Goal: Information Seeking & Learning: Learn about a topic

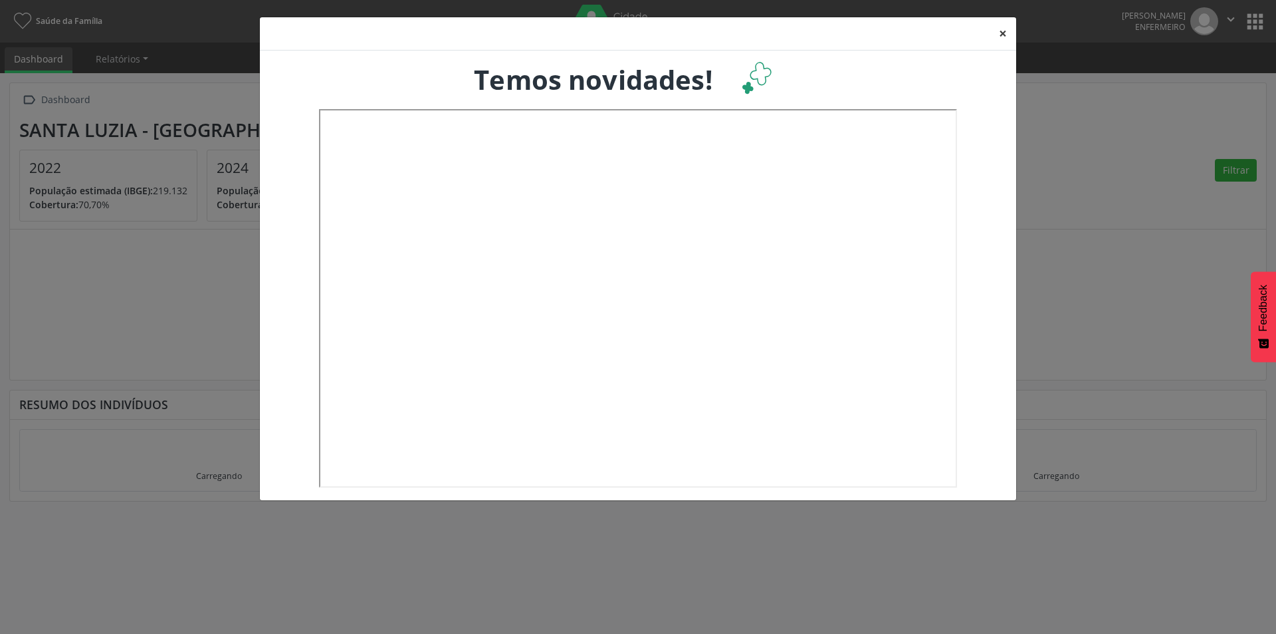
click at [1005, 36] on button "×" at bounding box center [1003, 33] width 27 height 33
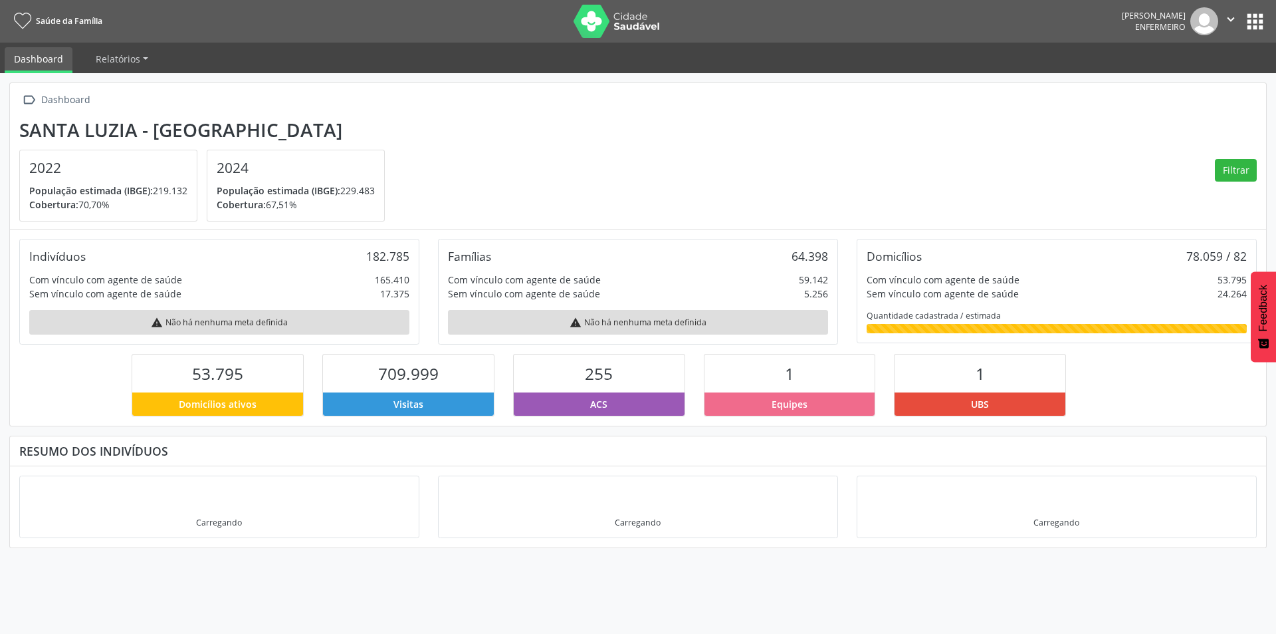
click at [1268, 14] on nav "Saúde da Família [PERSON_NAME] Enfermeiro  Configurações Sair apps" at bounding box center [638, 21] width 1276 height 43
click at [1264, 15] on button "apps" at bounding box center [1255, 21] width 23 height 23
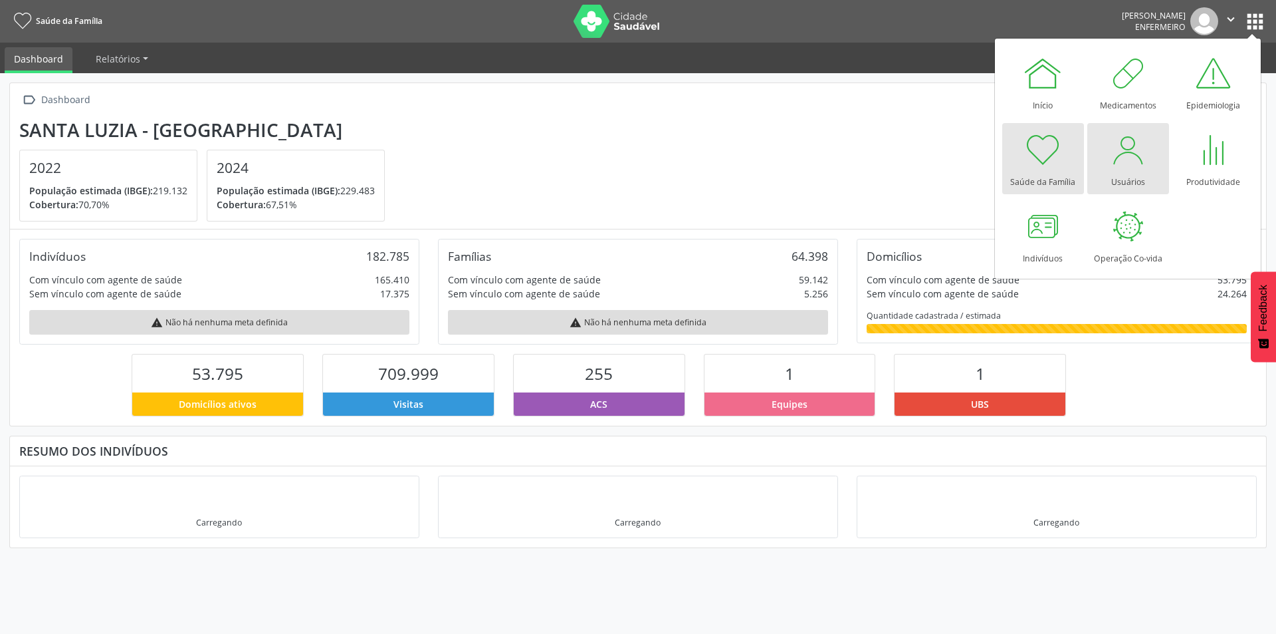
click at [1125, 158] on div at bounding box center [1128, 150] width 40 height 40
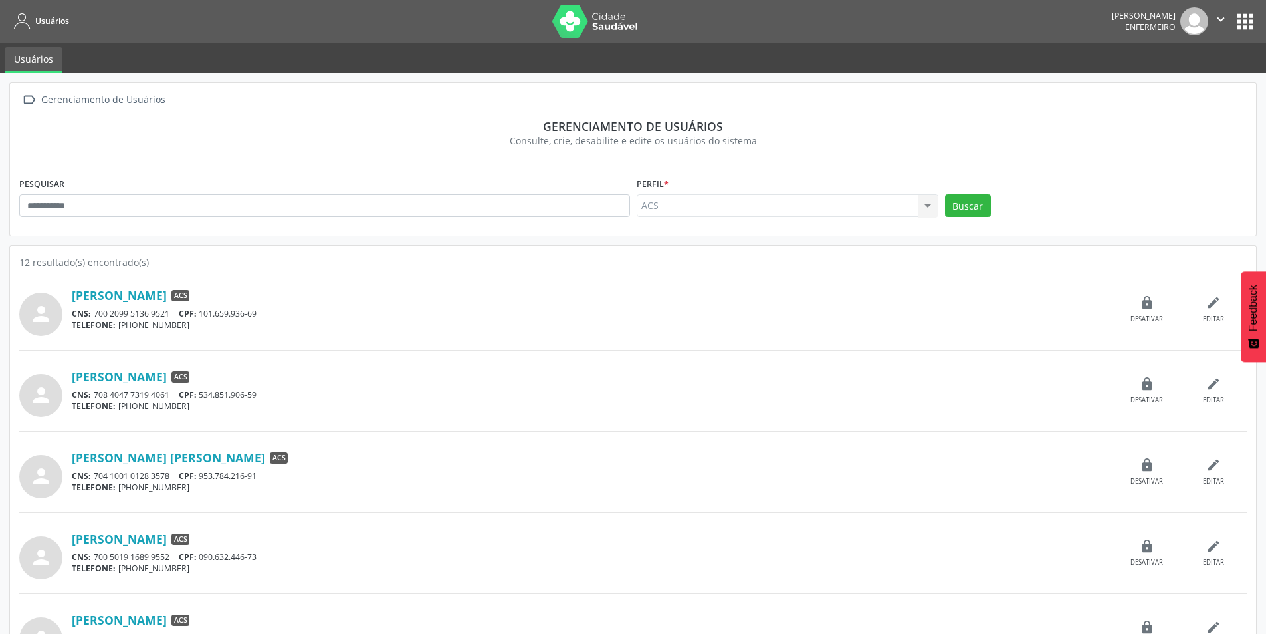
click at [927, 209] on div "ACS ACS Nenhum resultado encontrado para: " " Não há nenhuma opção para ser exi…" at bounding box center [788, 205] width 302 height 23
click at [961, 202] on button "Buscar" at bounding box center [968, 205] width 46 height 23
click at [921, 197] on div "ACS ACS Nenhum resultado encontrado para: " " Não há nenhuma opção para ser exi…" at bounding box center [788, 205] width 302 height 23
click at [925, 205] on div "ACS ACS Nenhum resultado encontrado para: " " Não há nenhuma opção para ser exi…" at bounding box center [788, 205] width 302 height 23
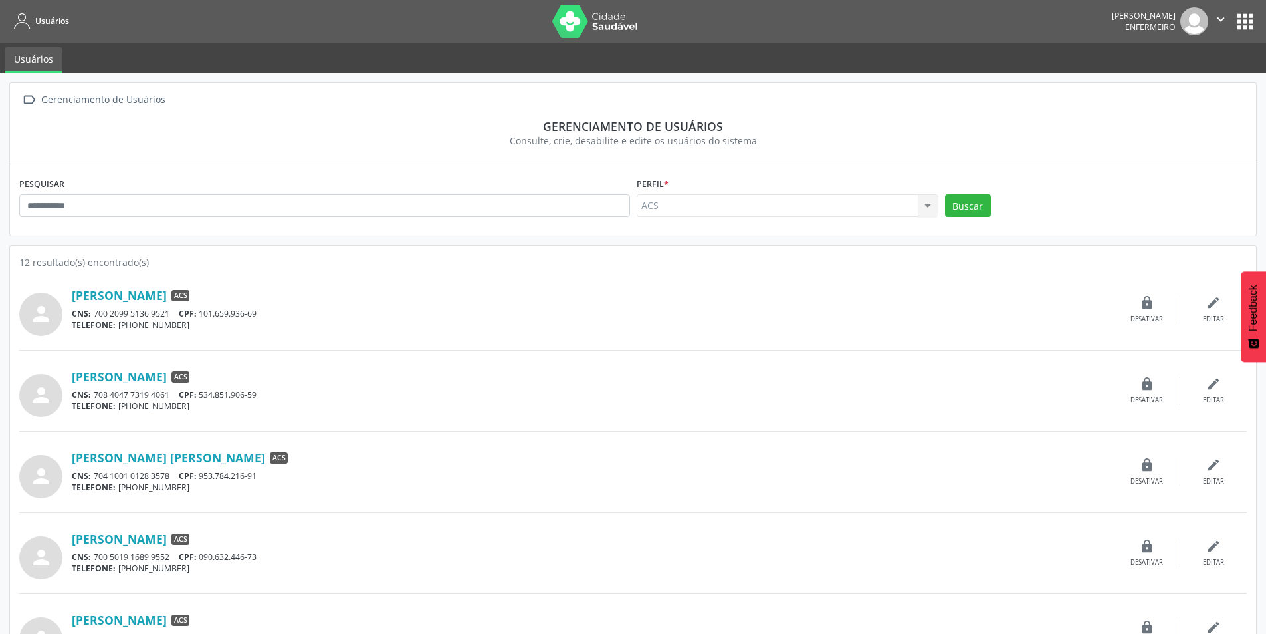
click at [1240, 21] on button "apps" at bounding box center [1245, 21] width 23 height 23
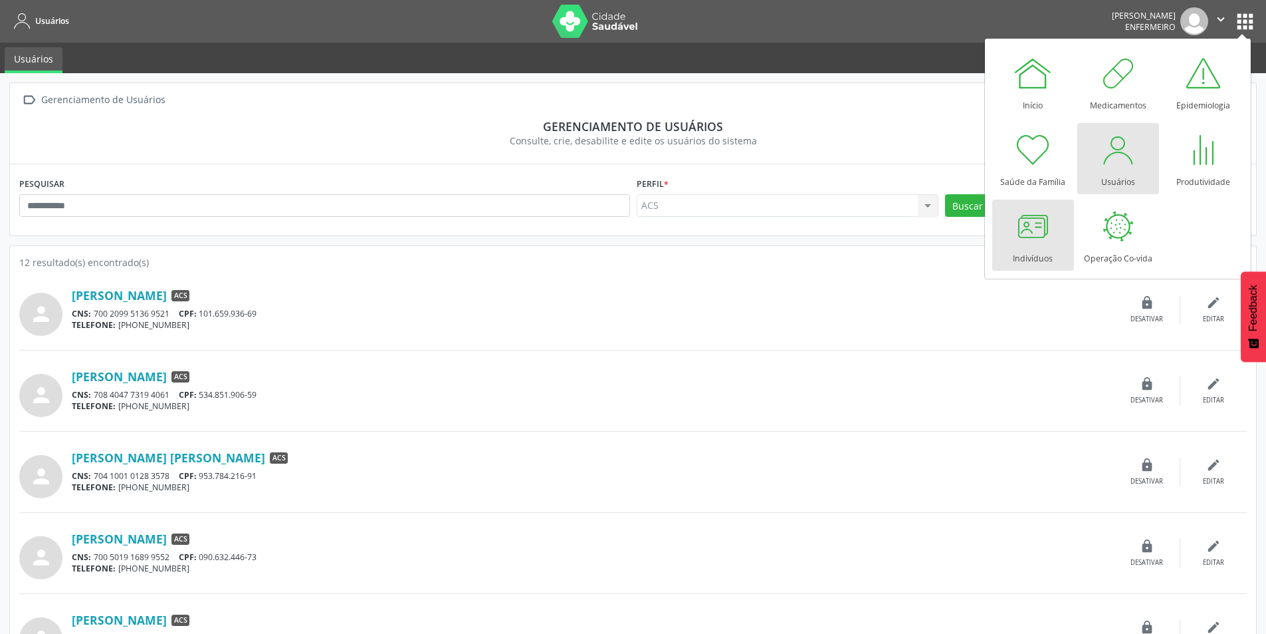
click at [1040, 228] on div at bounding box center [1033, 226] width 40 height 40
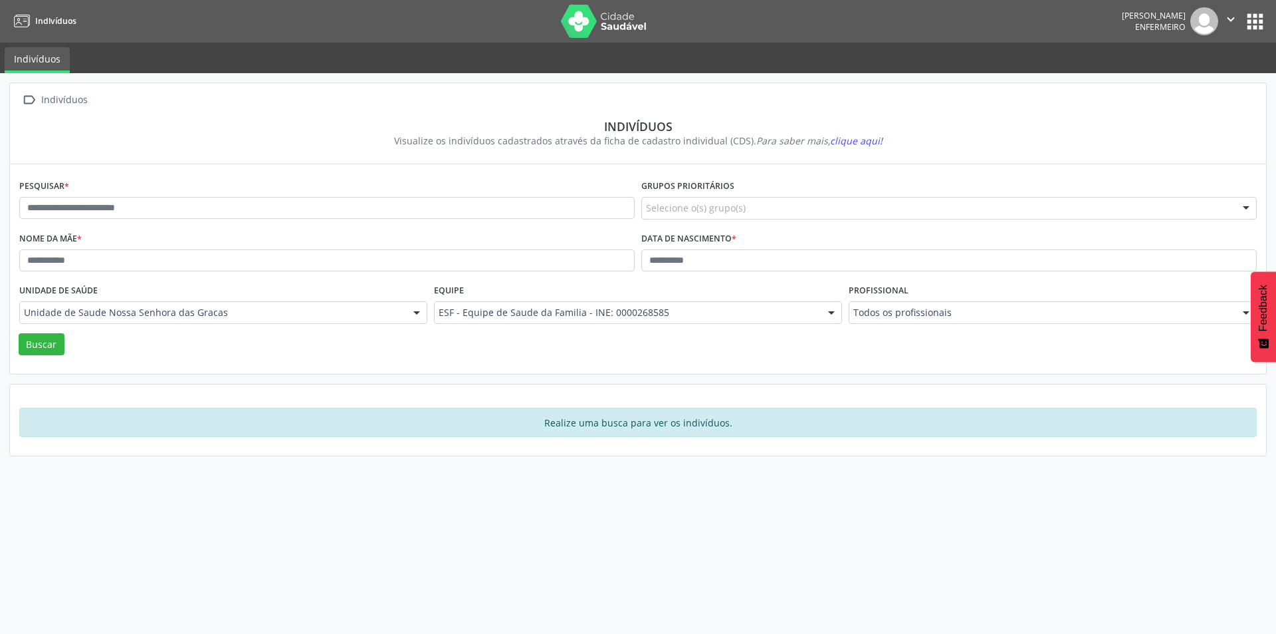
click at [858, 305] on div "Todos os profissionais" at bounding box center [1053, 312] width 408 height 23
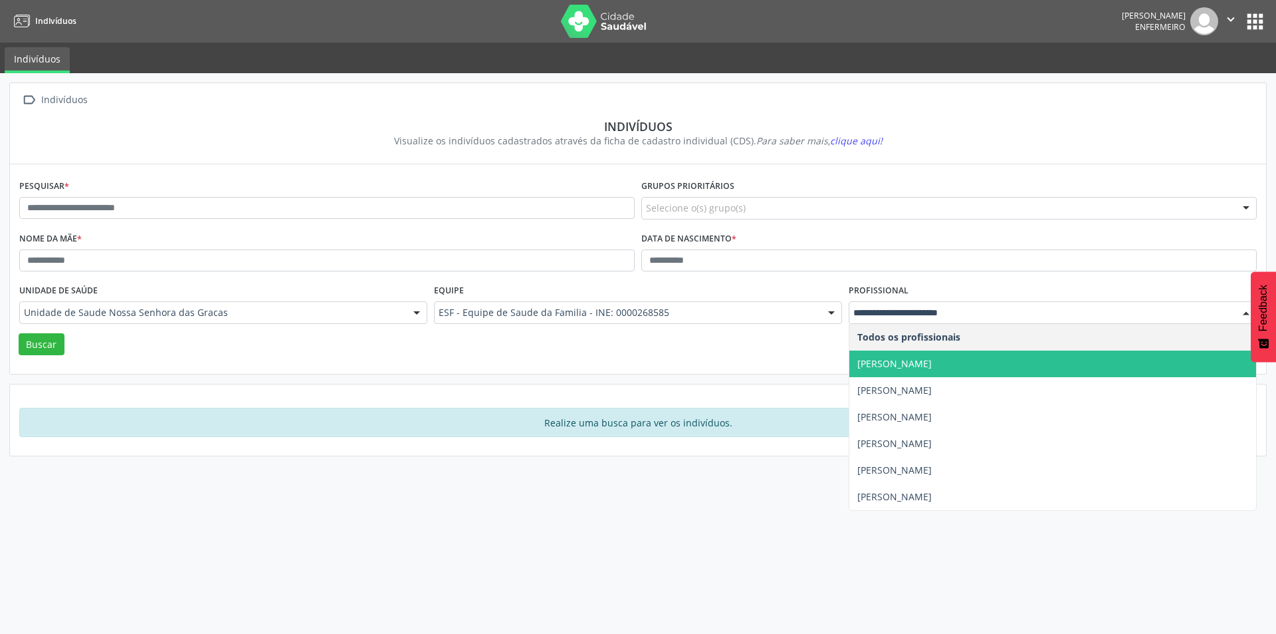
click at [867, 363] on span "Bruna Maria dos Santos" at bounding box center [895, 363] width 74 height 13
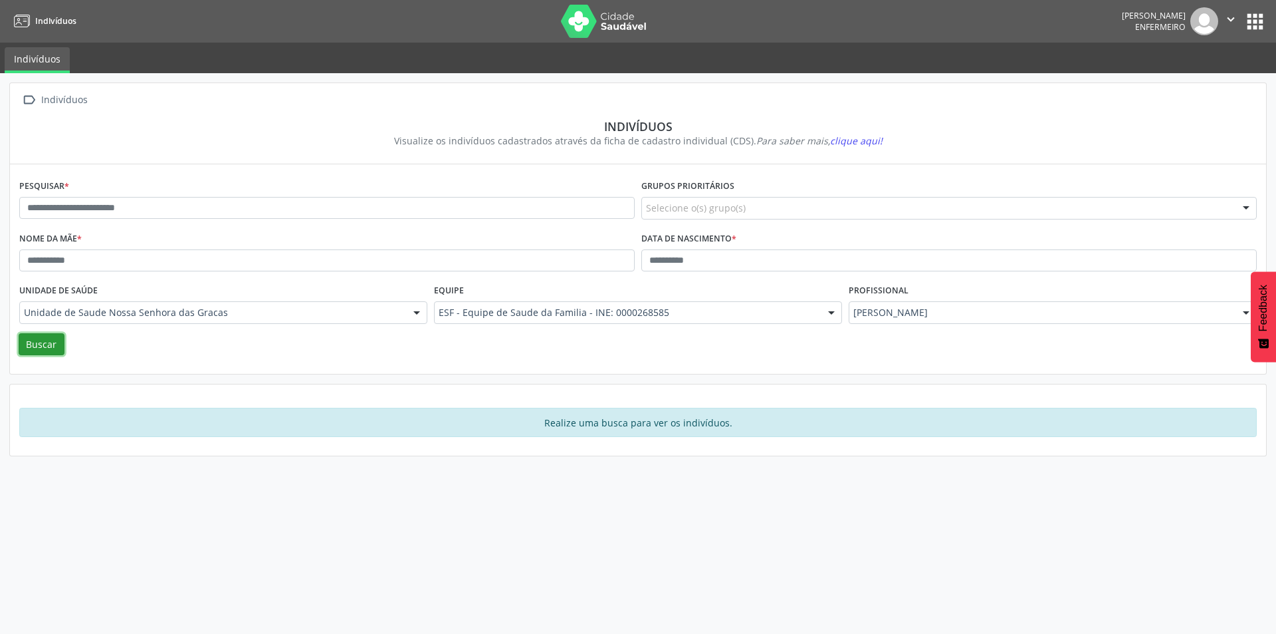
click at [30, 346] on button "Buscar" at bounding box center [42, 344] width 46 height 23
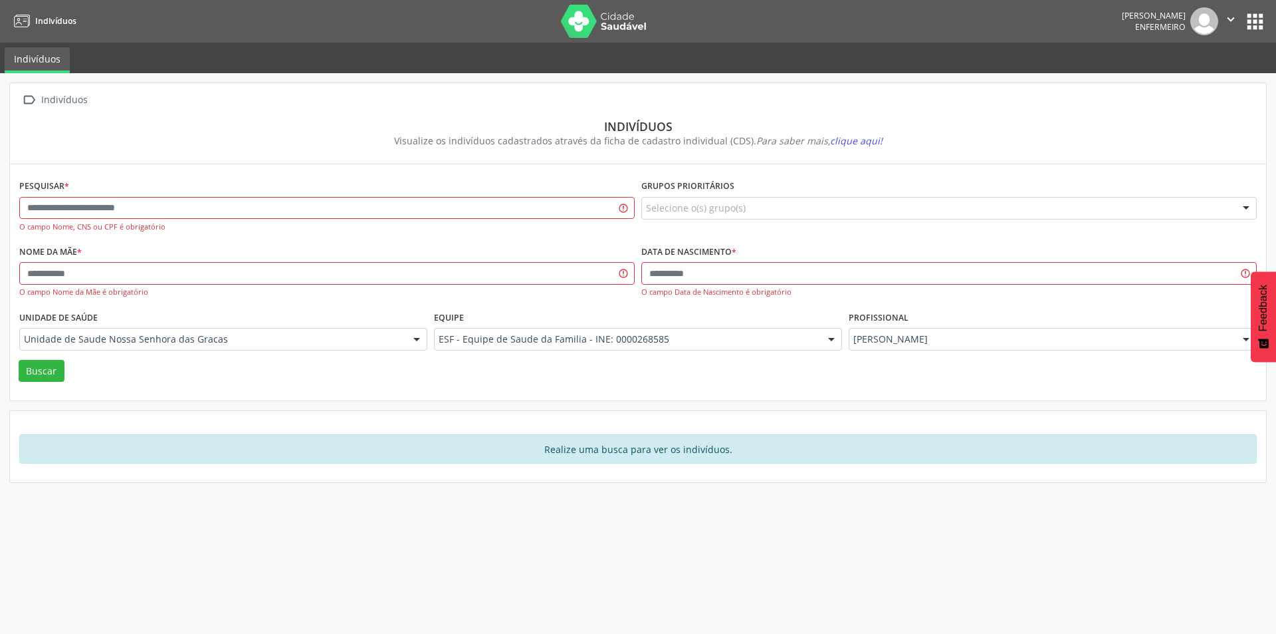
click at [1248, 28] on button "apps" at bounding box center [1255, 21] width 23 height 23
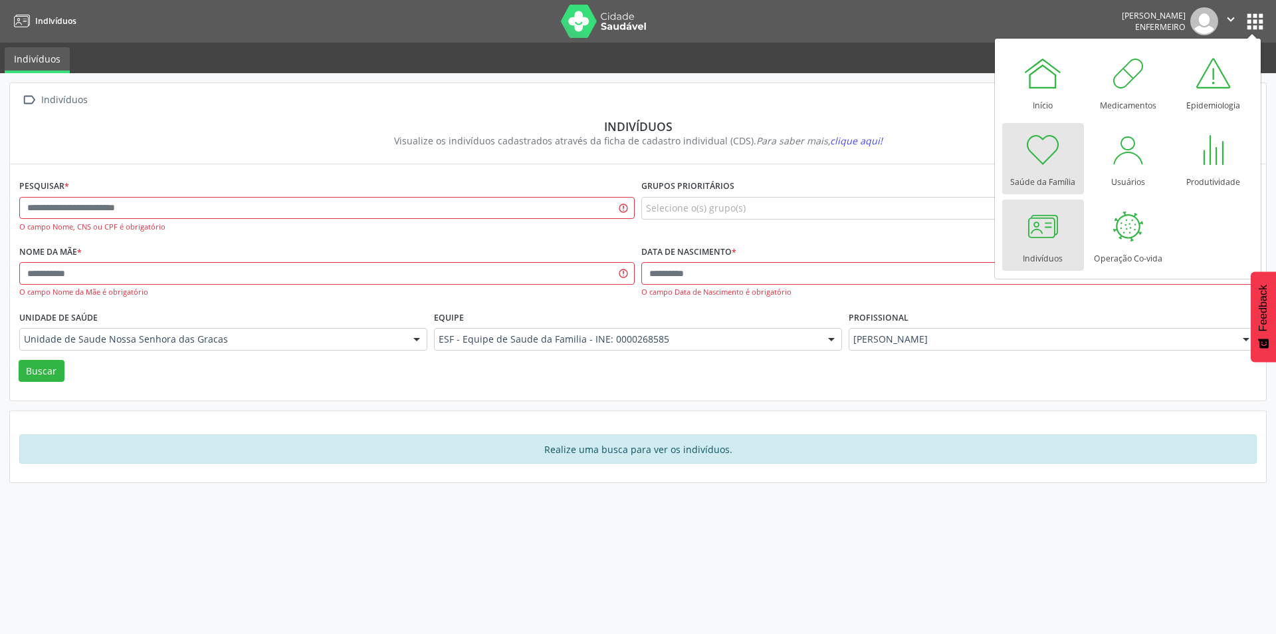
click at [1040, 146] on div at bounding box center [1043, 150] width 40 height 40
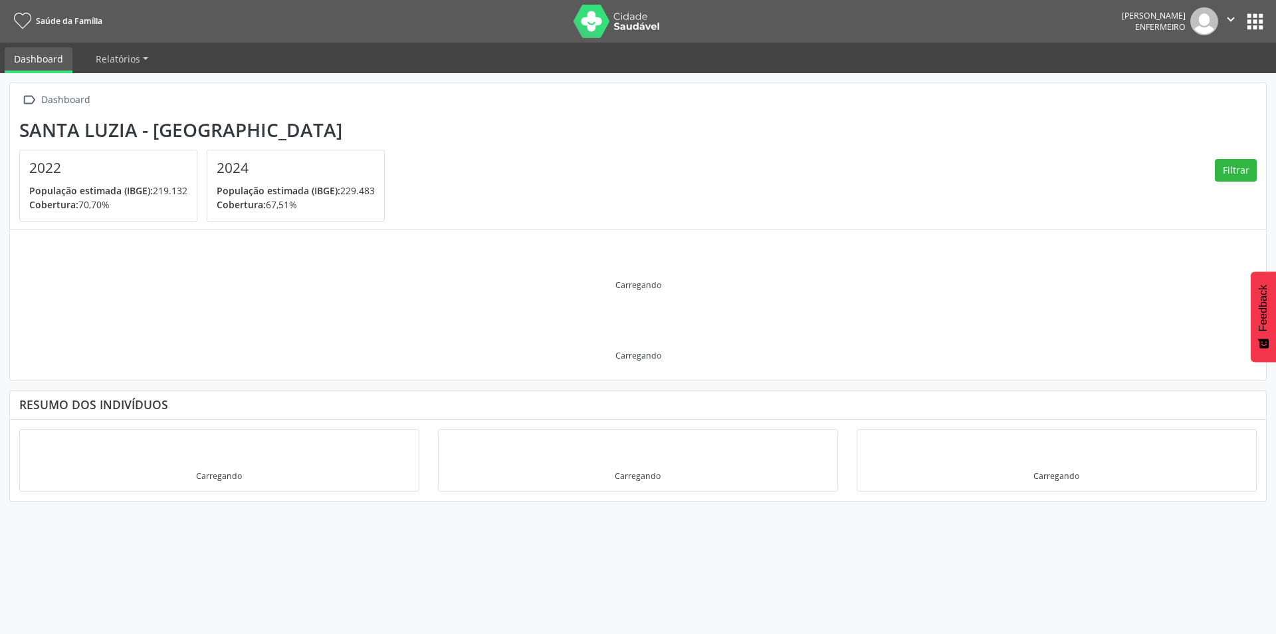
click at [1253, 24] on button "apps" at bounding box center [1255, 21] width 23 height 23
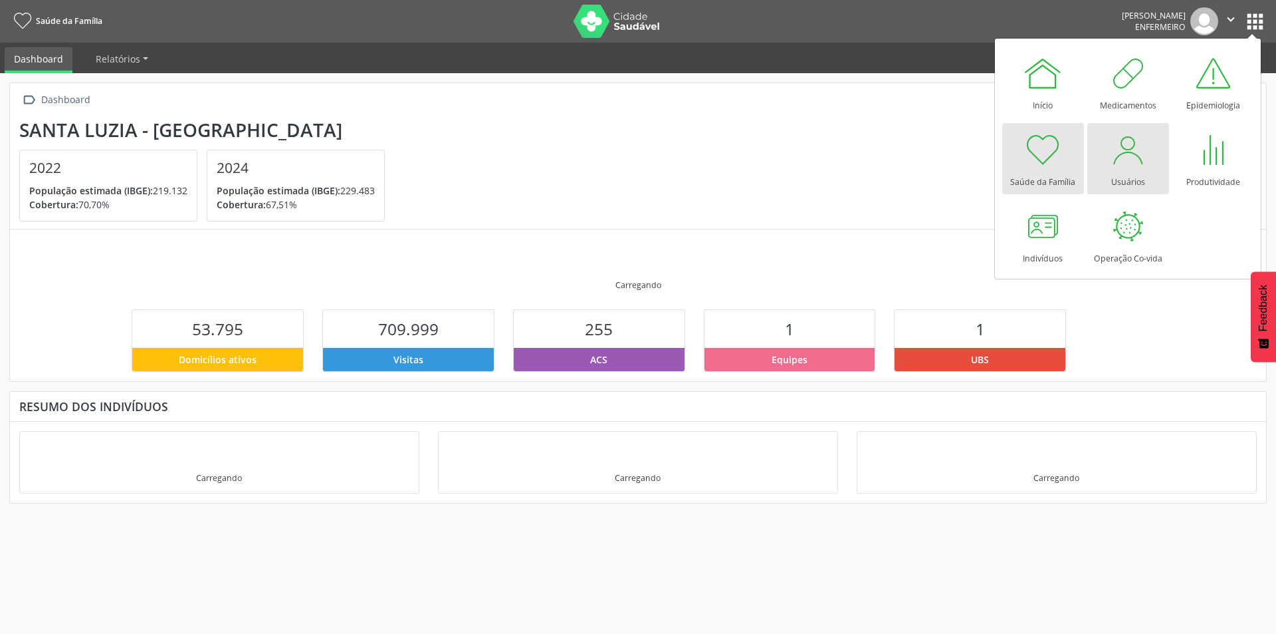
click at [1114, 157] on div at bounding box center [1128, 150] width 40 height 40
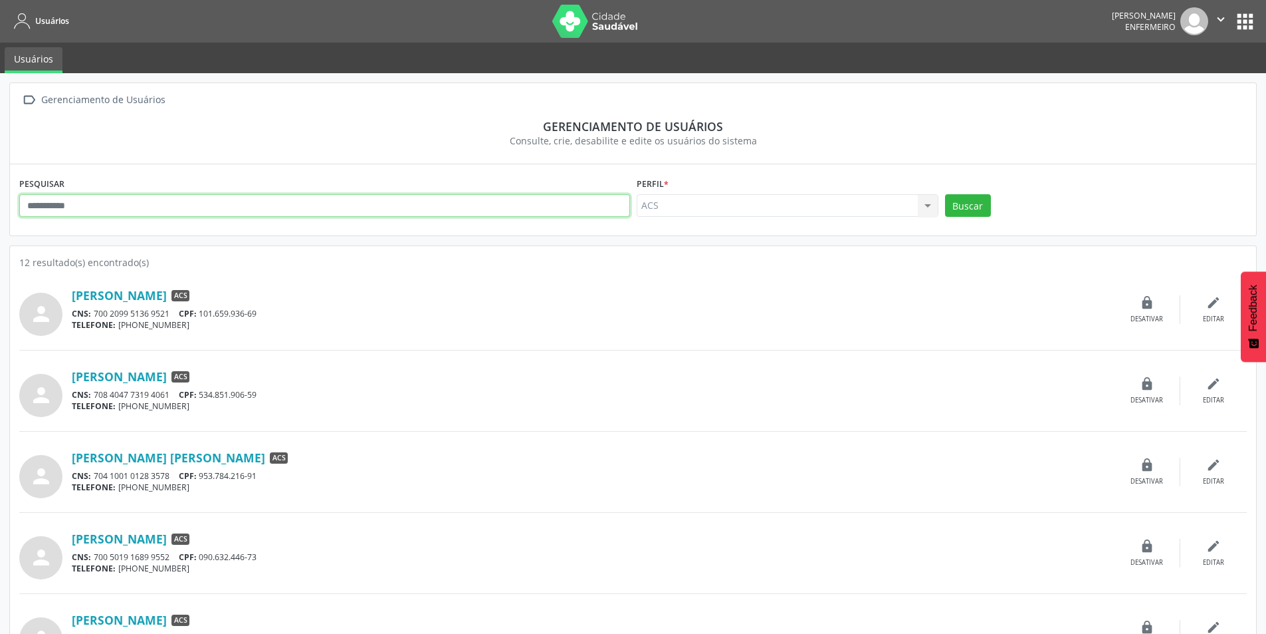
click at [608, 196] on input "text" at bounding box center [324, 205] width 611 height 23
drag, startPoint x: 204, startPoint y: 294, endPoint x: 171, endPoint y: 203, distance: 96.3
click at [171, 203] on input "text" at bounding box center [324, 205] width 611 height 23
type input "**********"
click at [965, 201] on button "Buscar" at bounding box center [968, 205] width 46 height 23
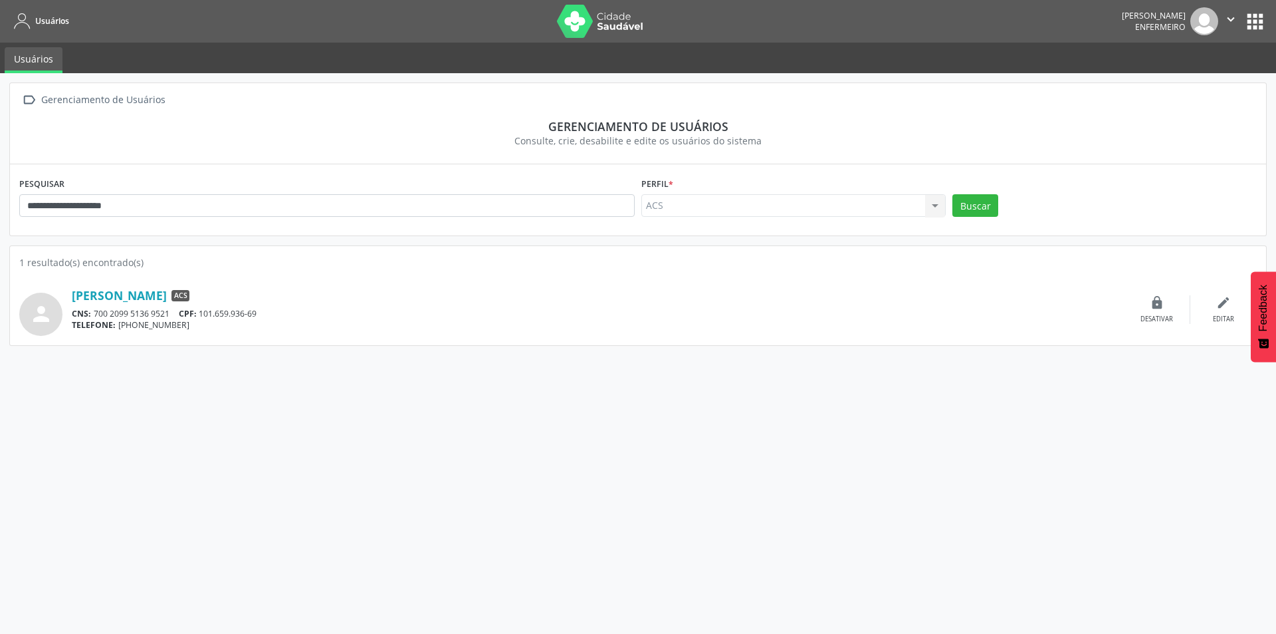
click at [1266, 11] on button "apps" at bounding box center [1255, 21] width 23 height 23
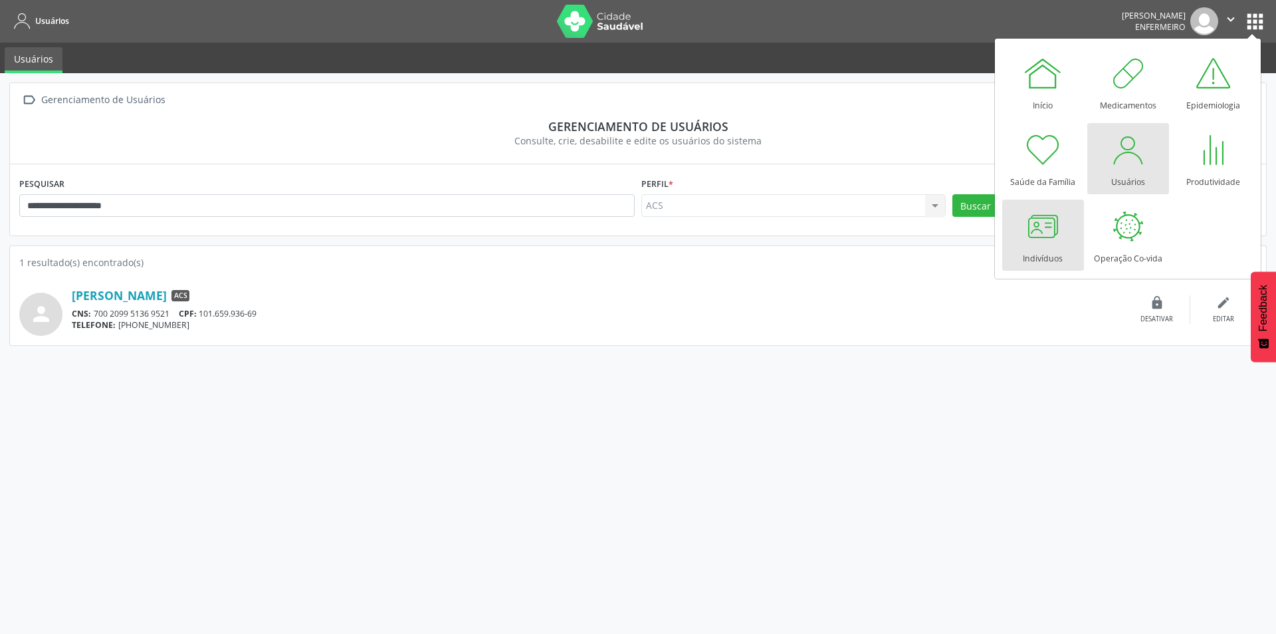
click at [1027, 221] on div at bounding box center [1043, 226] width 40 height 40
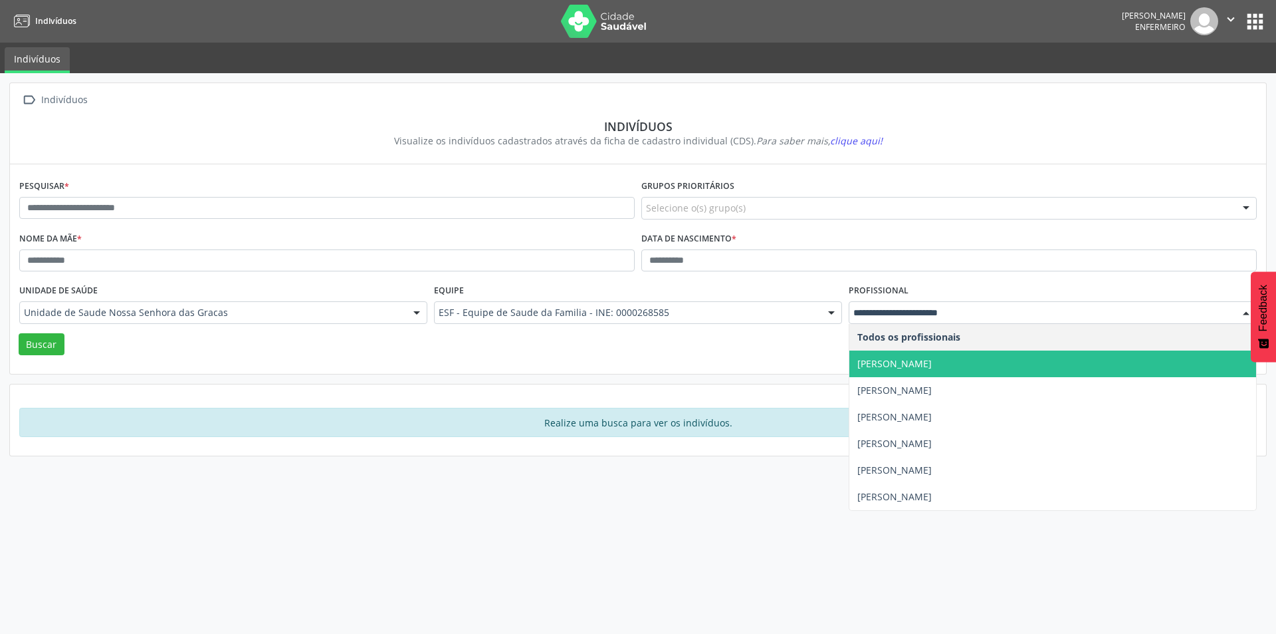
click at [804, 361] on div "Pesquisar * Grupos prioritários Selecione o(s) grupo(s) Acamado Criança Câncer …" at bounding box center [638, 270] width 1238 height 188
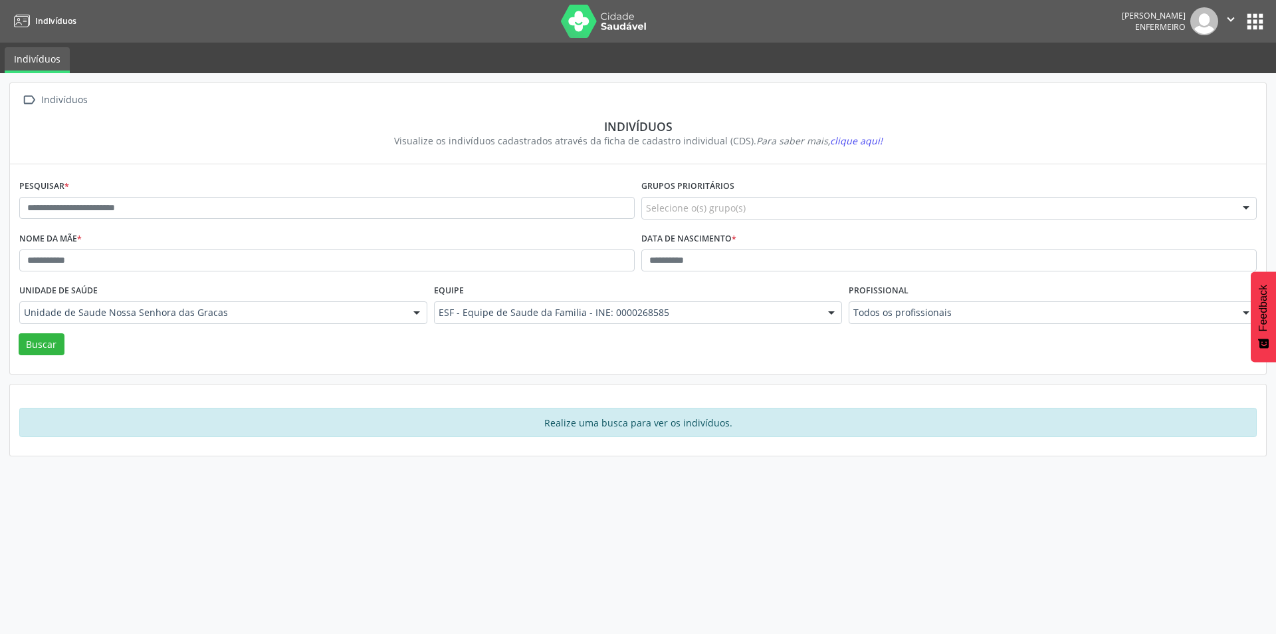
click at [1265, 23] on button "apps" at bounding box center [1255, 21] width 23 height 23
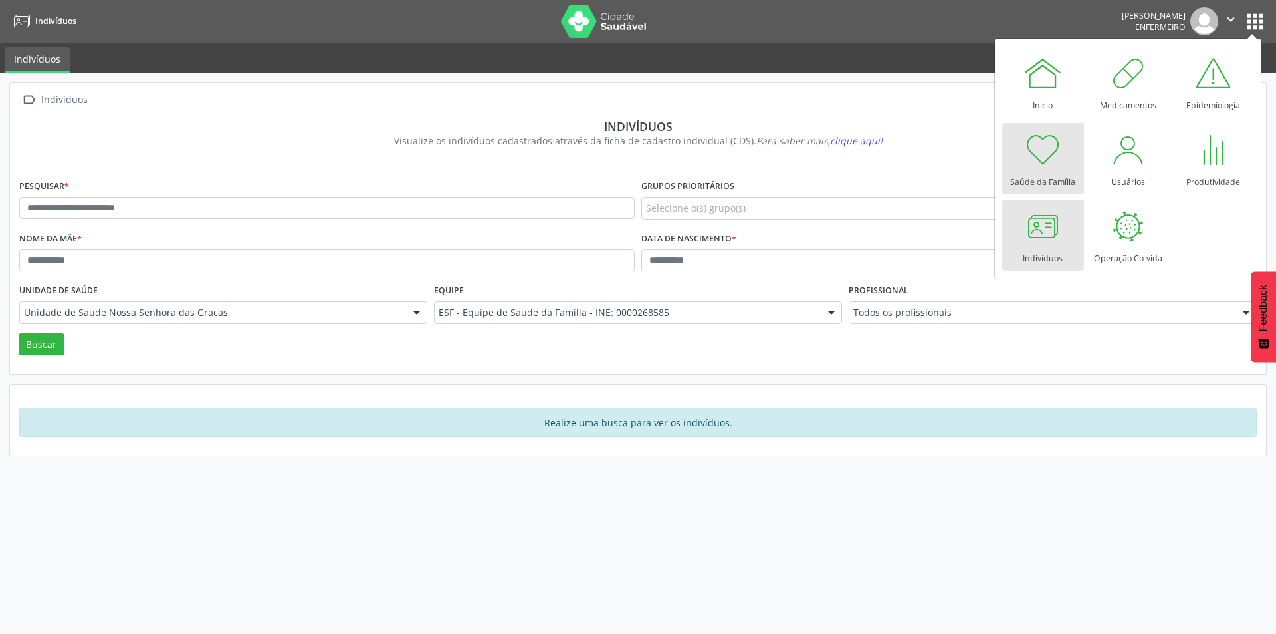
click at [1041, 175] on div "Saúde da Família" at bounding box center [1042, 179] width 65 height 18
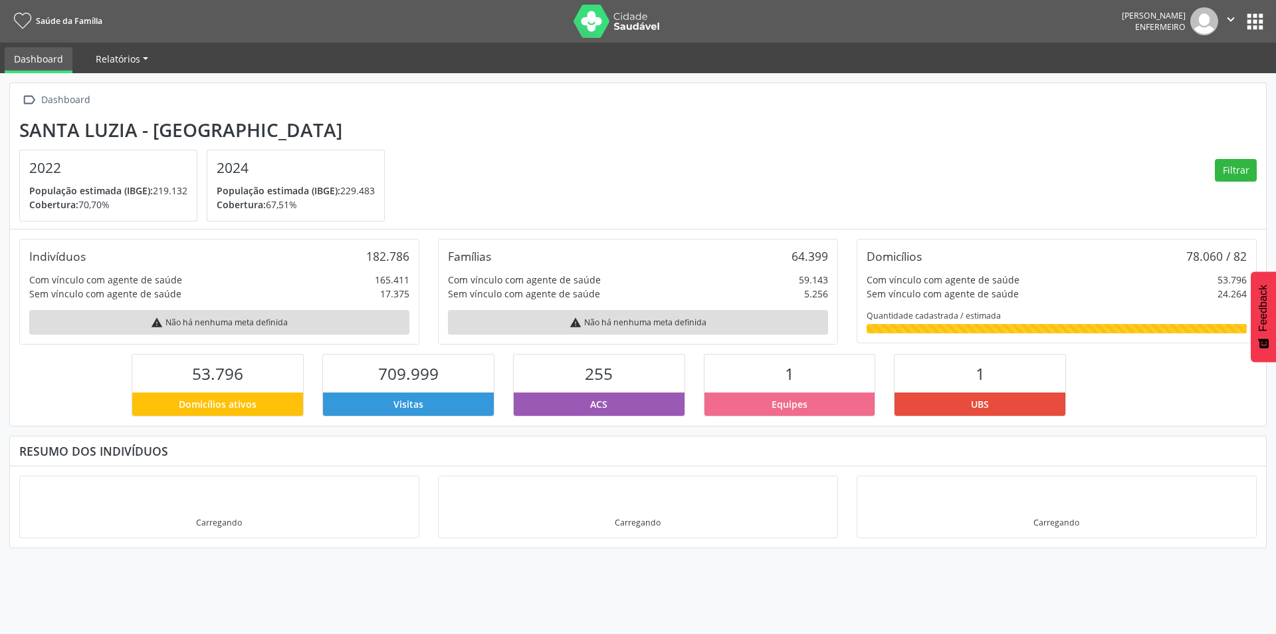
click at [100, 57] on span "Relatórios" at bounding box center [118, 59] width 45 height 13
click at [33, 52] on link "Dashboard" at bounding box center [39, 60] width 68 height 26
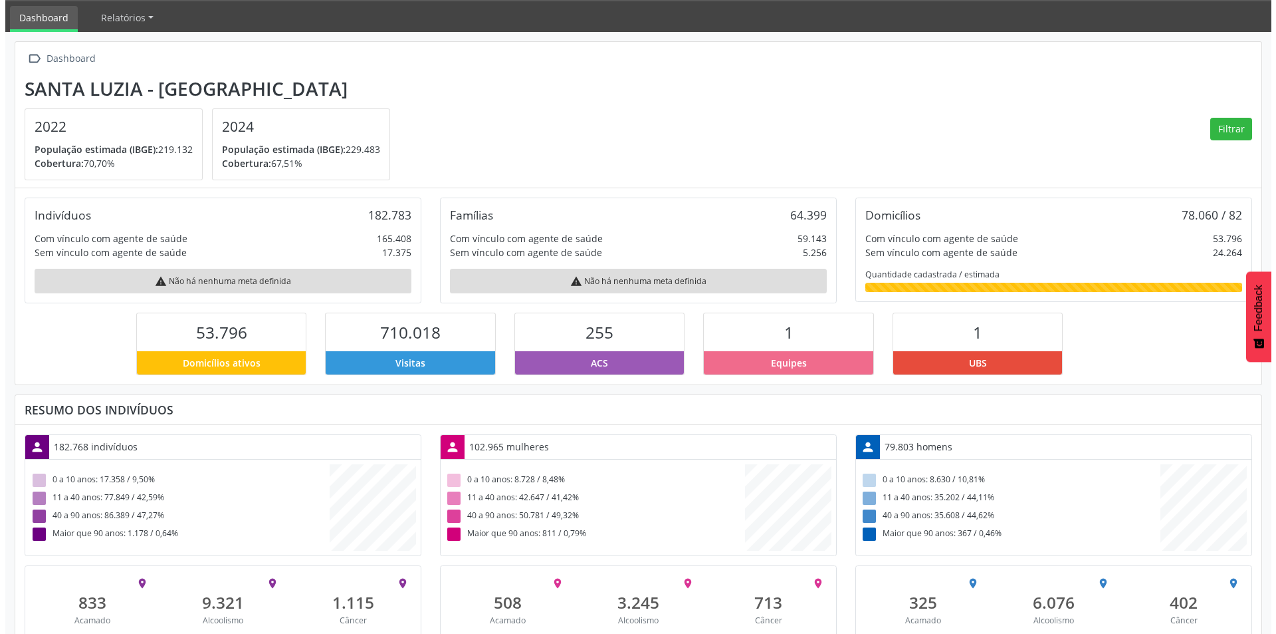
scroll to position [82, 0]
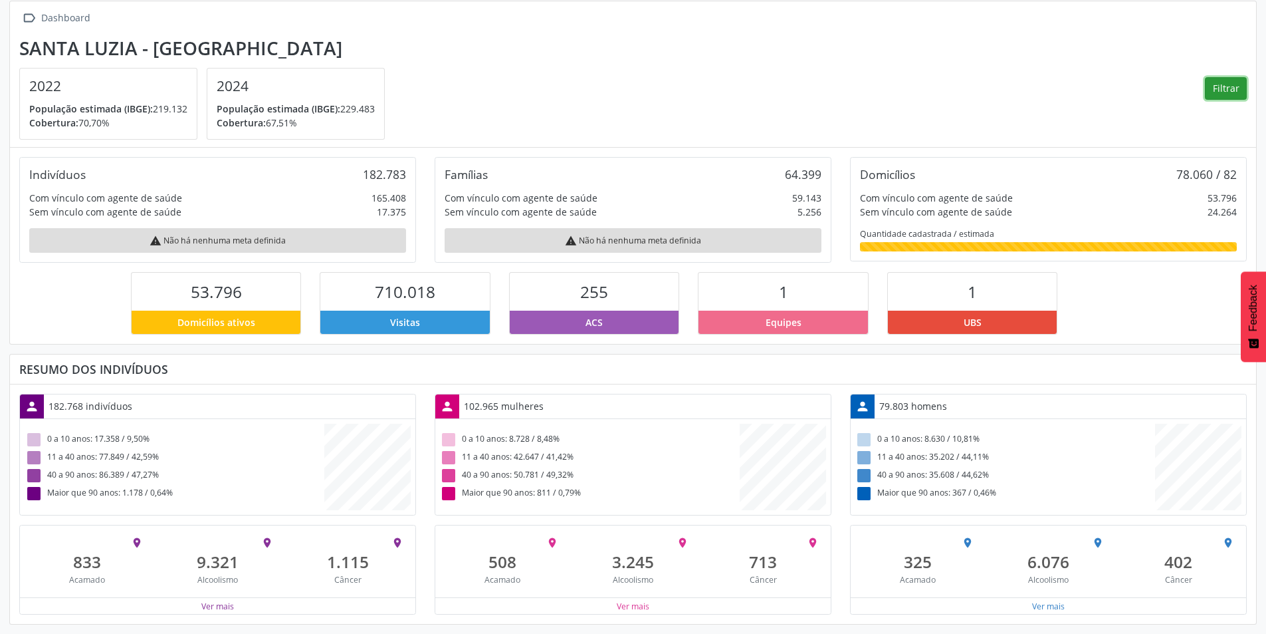
click at [1223, 81] on button "Filtrar" at bounding box center [1226, 88] width 42 height 23
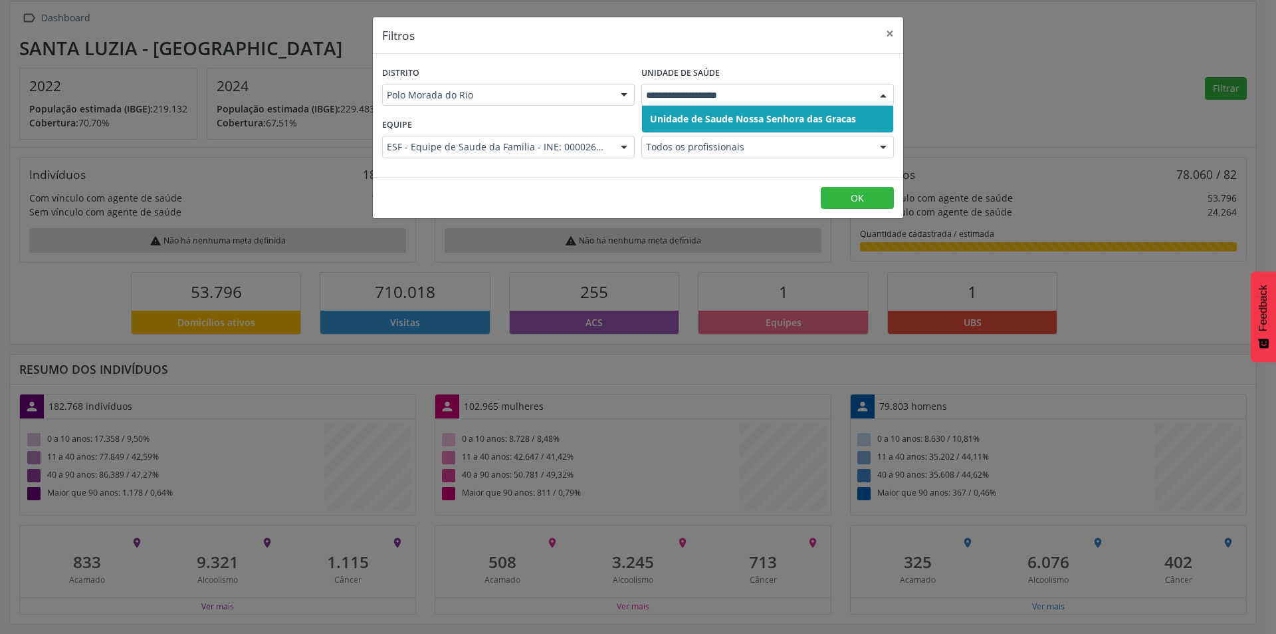
click at [760, 114] on span "Unidade de Saude Nossa Senhora das Gracas" at bounding box center [753, 118] width 206 height 13
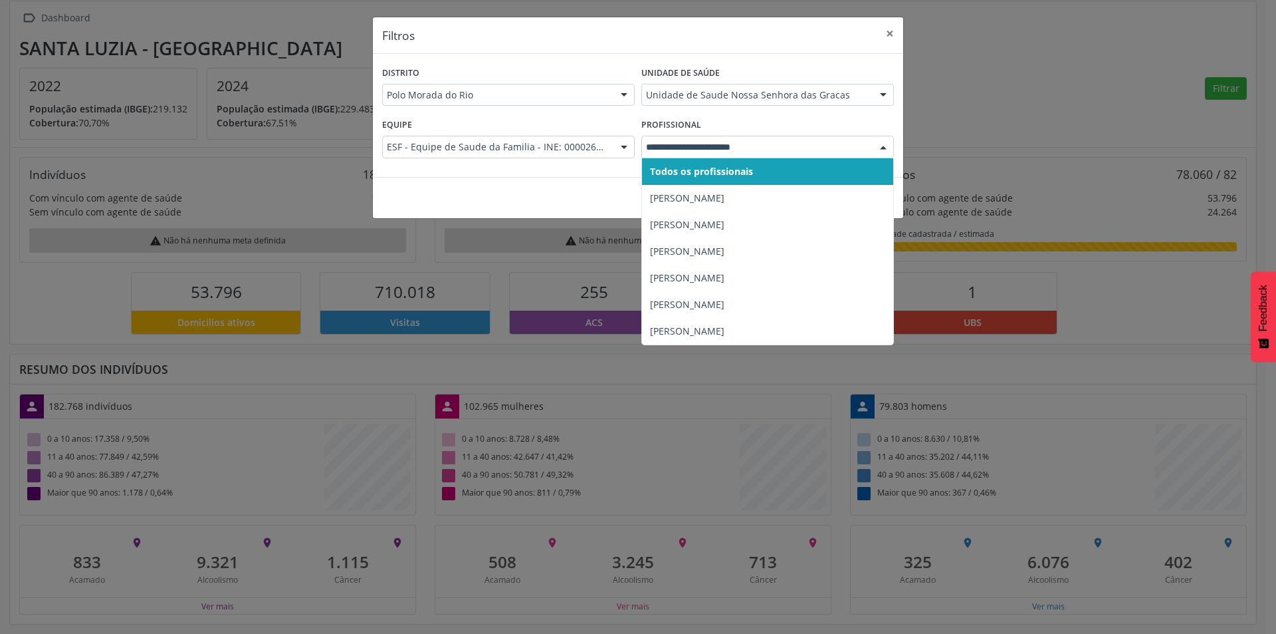
click at [448, 184] on footer "OK" at bounding box center [638, 198] width 530 height 42
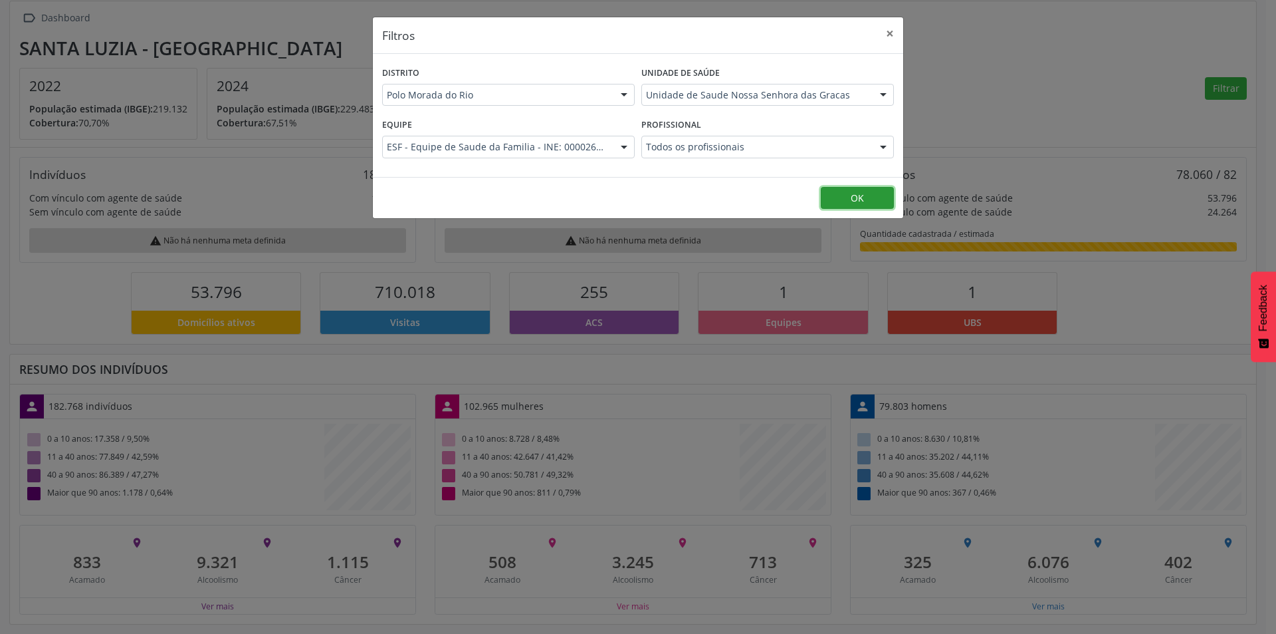
click at [867, 204] on button "OK" at bounding box center [857, 198] width 73 height 23
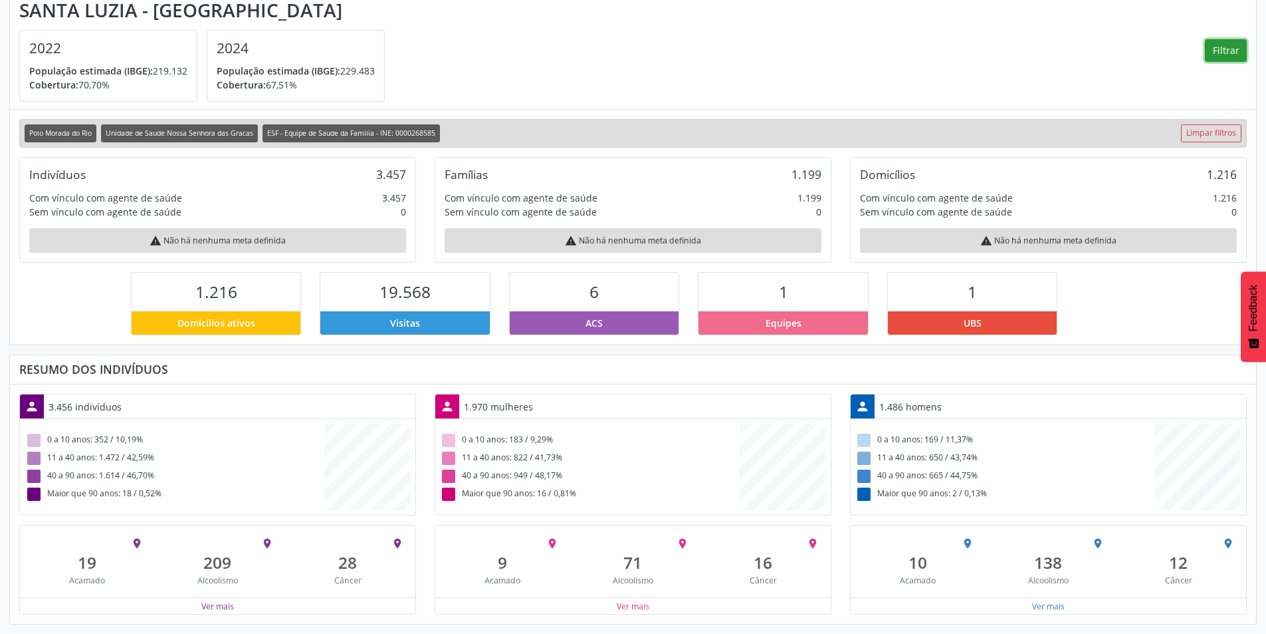
scroll to position [0, 0]
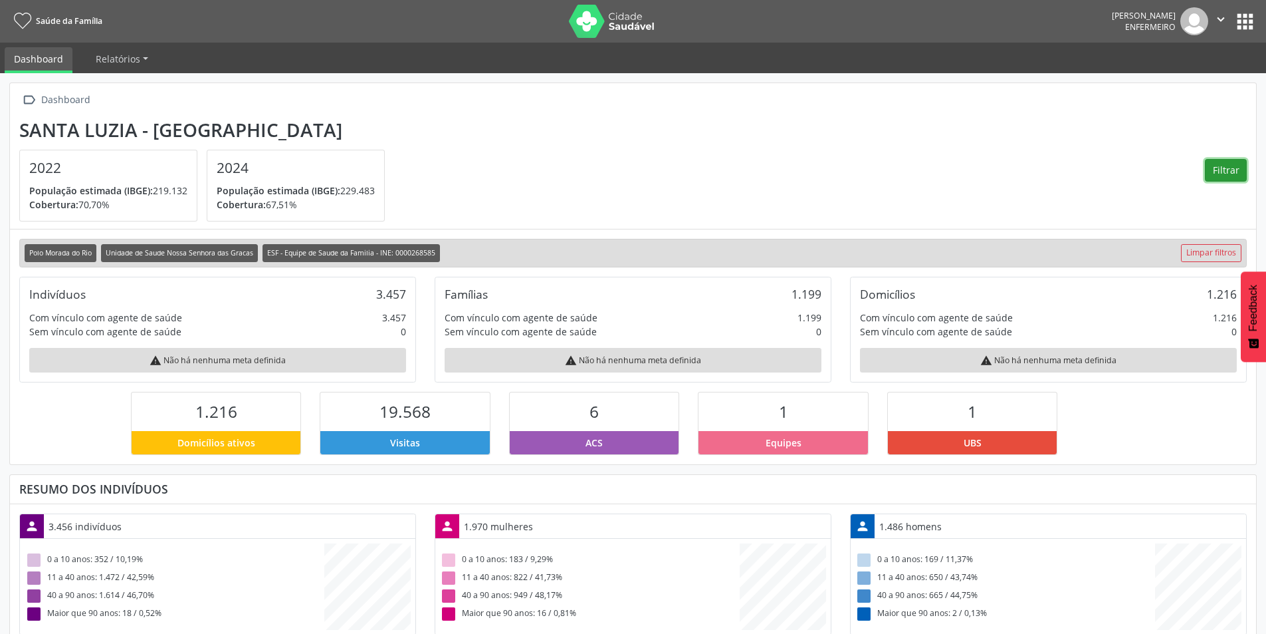
click at [1227, 176] on button "Filtrar" at bounding box center [1226, 170] width 42 height 23
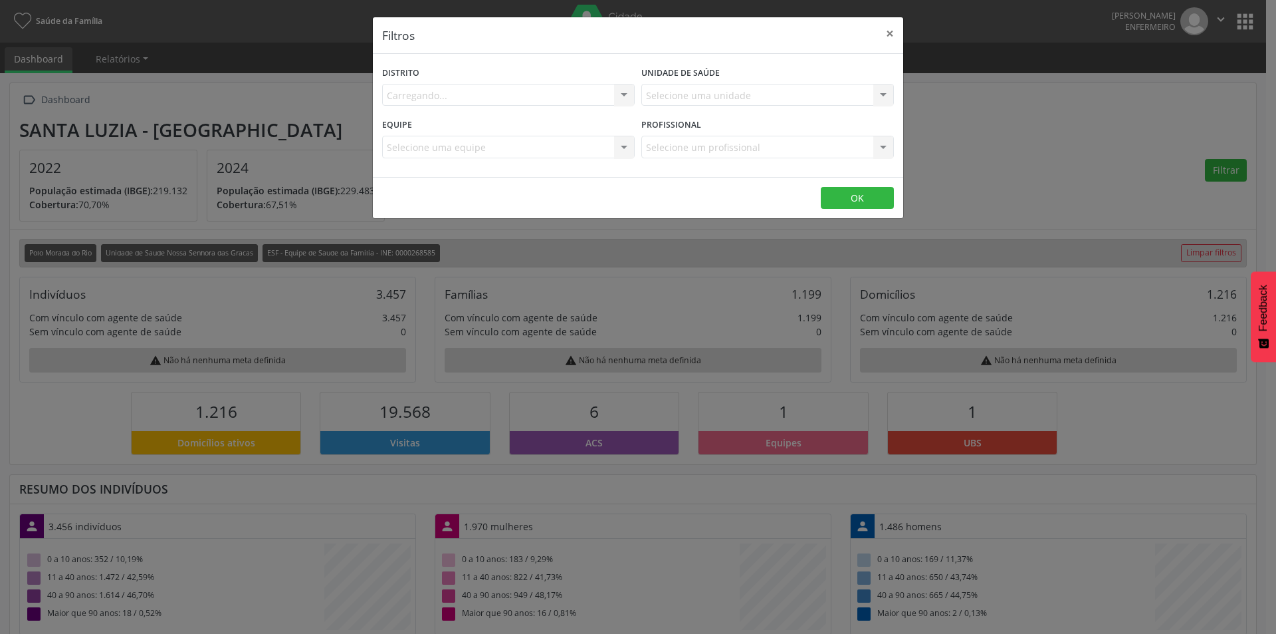
click at [822, 147] on div "Selecione um profissional Nenhum resultado encontrado para: " " Não há nenhuma …" at bounding box center [768, 147] width 253 height 23
click at [891, 146] on div "Todos os profissionais Todos os profissionais Nenhum resultado encontrado para:…" at bounding box center [768, 147] width 253 height 23
click at [891, 148] on div at bounding box center [884, 147] width 20 height 23
click at [1018, 207] on div "Filtros × Distrito Polo Morada do Rio Polo Morada do Rio Nenhum resultado encon…" at bounding box center [638, 317] width 1276 height 634
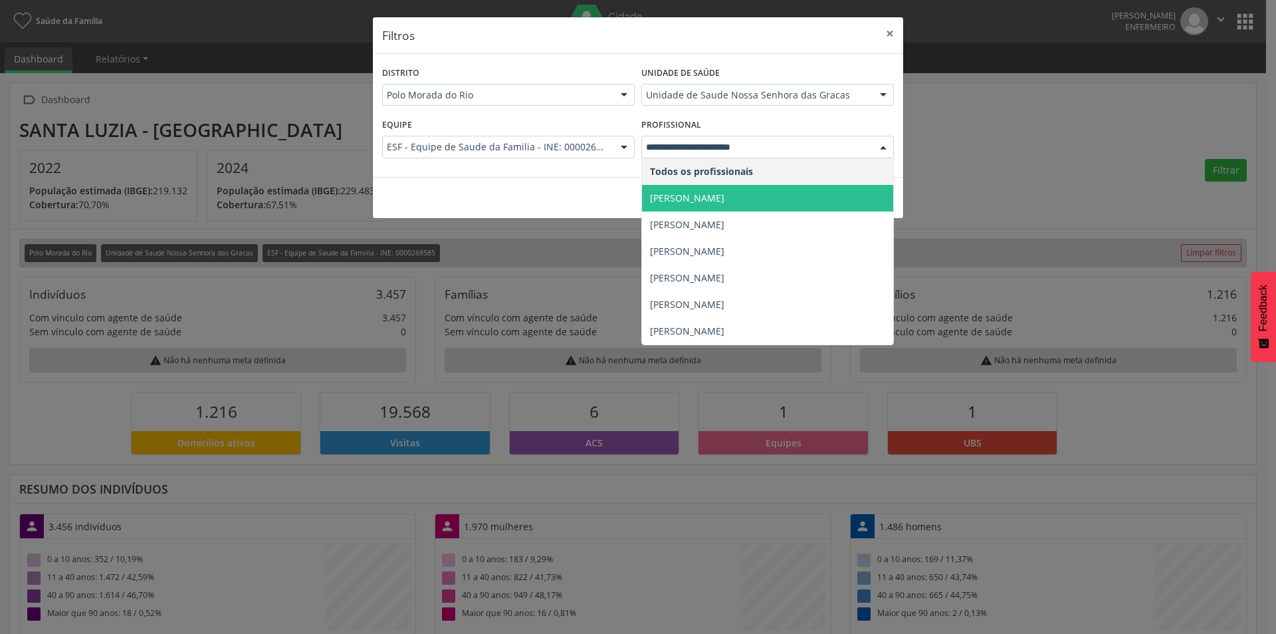
click at [725, 192] on span "Bruna Maria dos Santos" at bounding box center [687, 197] width 74 height 13
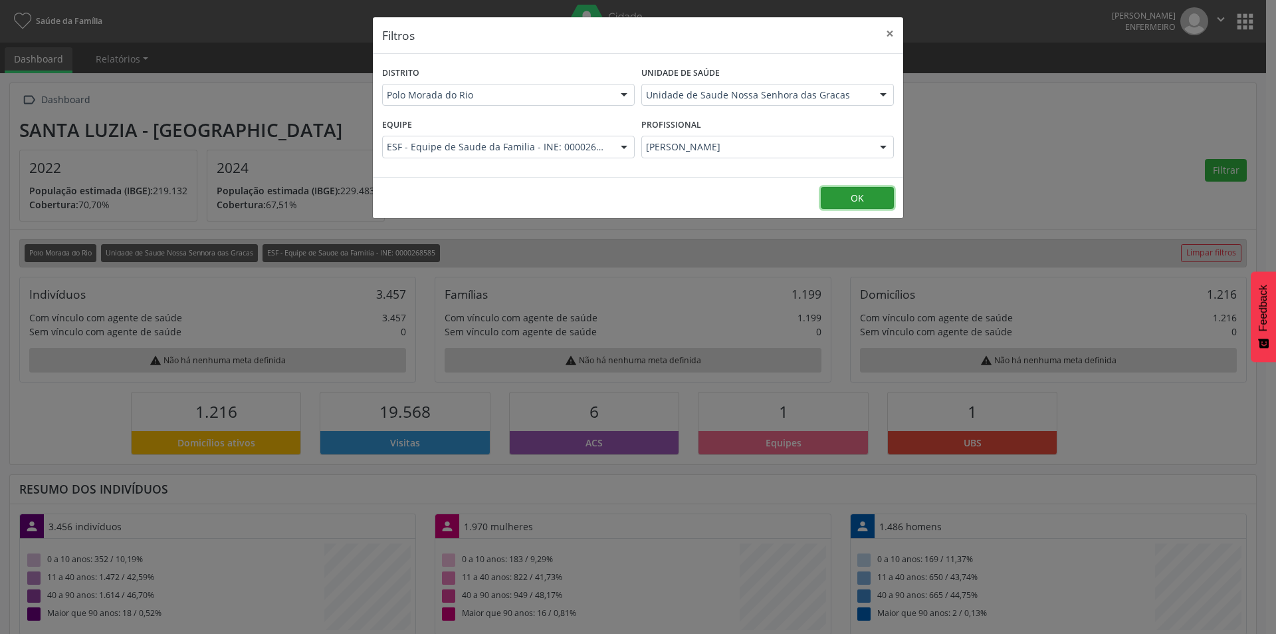
click at [873, 190] on button "OK" at bounding box center [857, 198] width 73 height 23
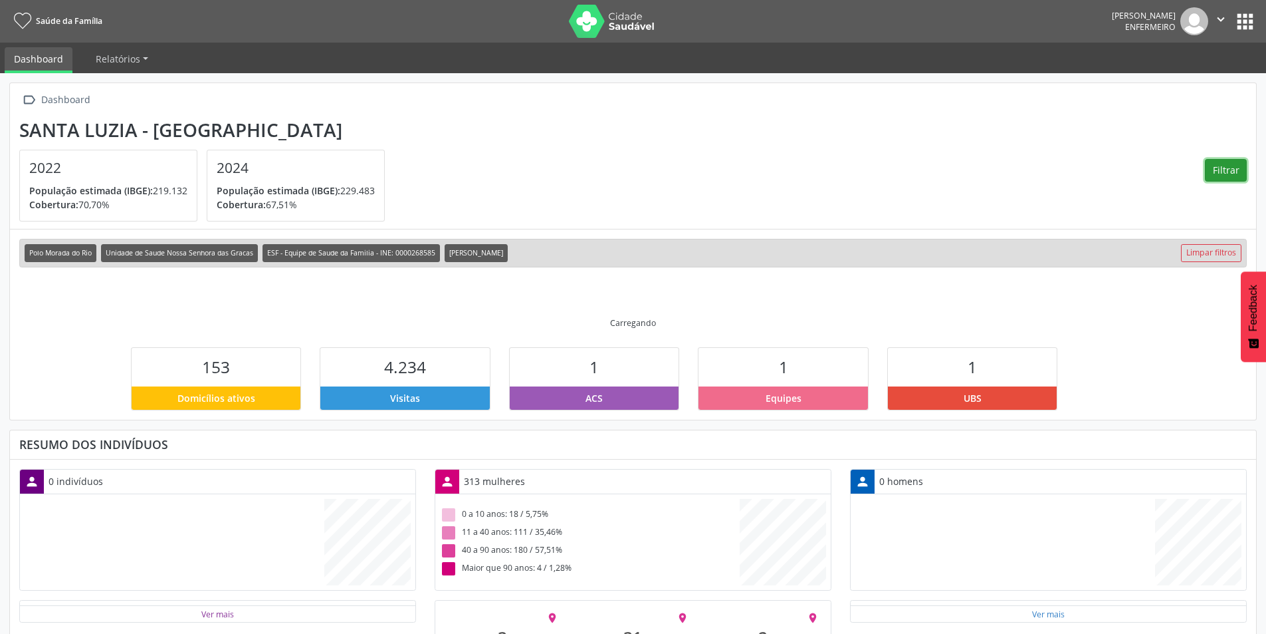
scroll to position [221, 415]
